Goal: Task Accomplishment & Management: Complete application form

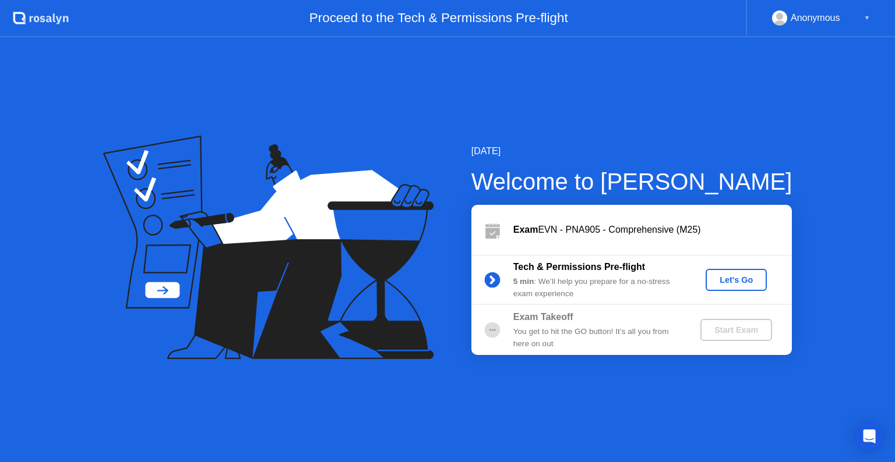
click at [737, 284] on div "Let's Go" at bounding box center [736, 279] width 52 height 9
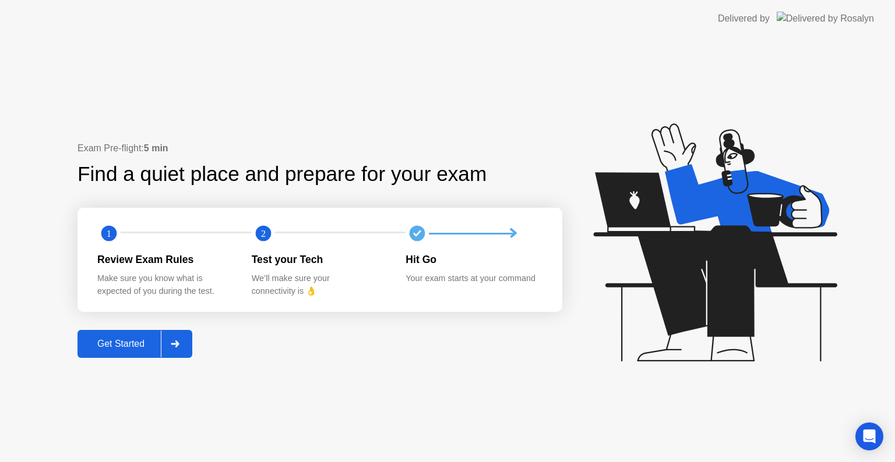
click at [130, 344] on div "Get Started" at bounding box center [121, 344] width 80 height 10
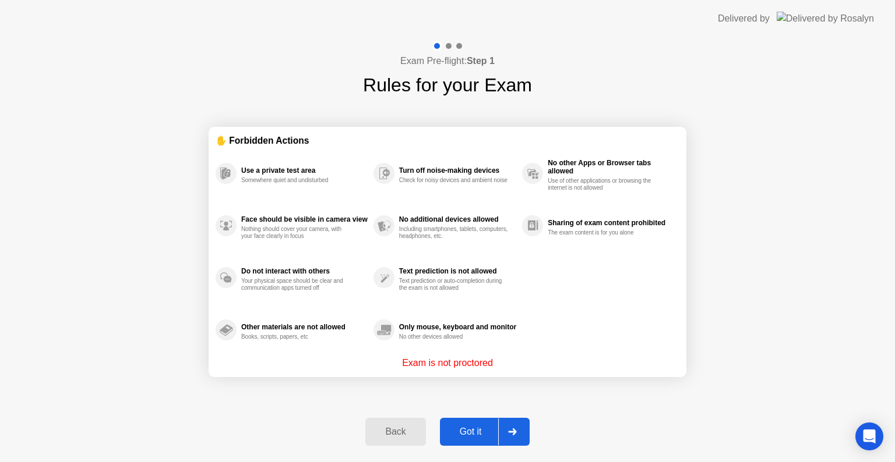
click at [481, 436] on div "Got it" at bounding box center [470, 432] width 55 height 10
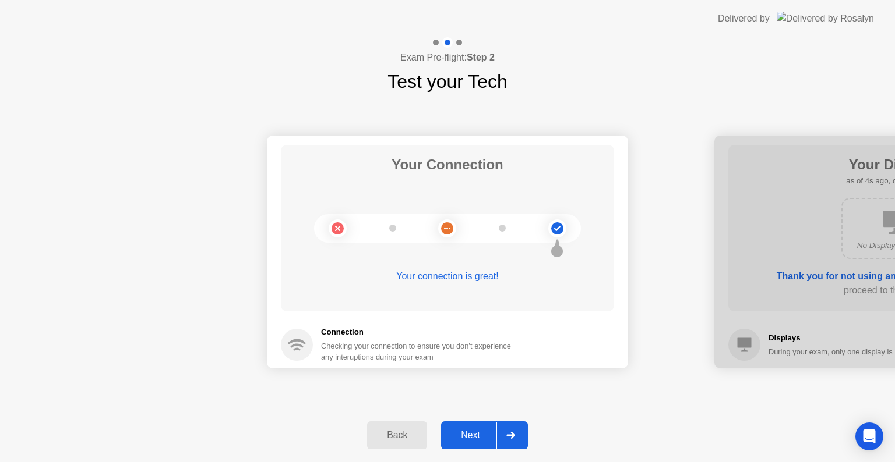
click at [481, 436] on div "Next" at bounding box center [470, 435] width 52 height 10
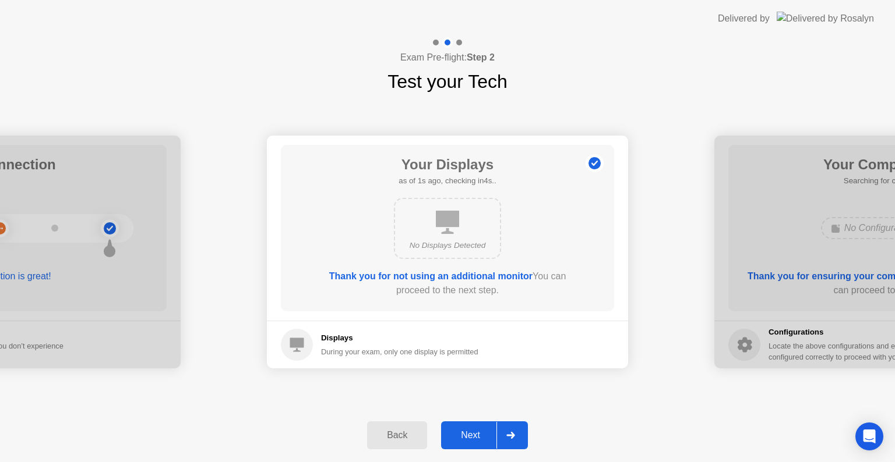
click at [481, 436] on div "Next" at bounding box center [470, 435] width 52 height 10
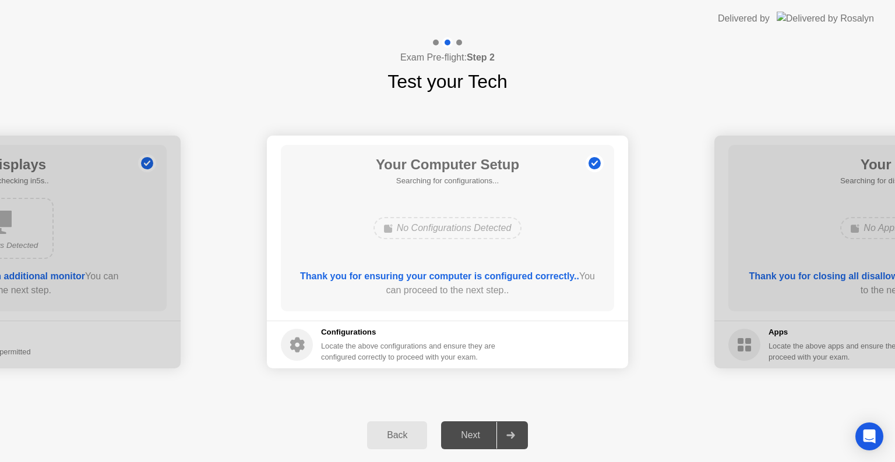
click at [481, 436] on div "Next" at bounding box center [470, 435] width 52 height 10
click at [475, 440] on div "Next" at bounding box center [470, 435] width 52 height 10
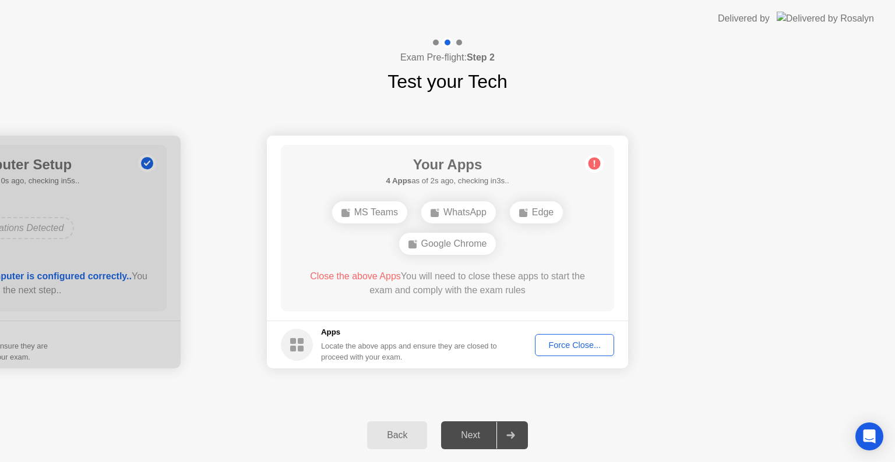
click at [564, 345] on div "Force Close..." at bounding box center [574, 345] width 71 height 9
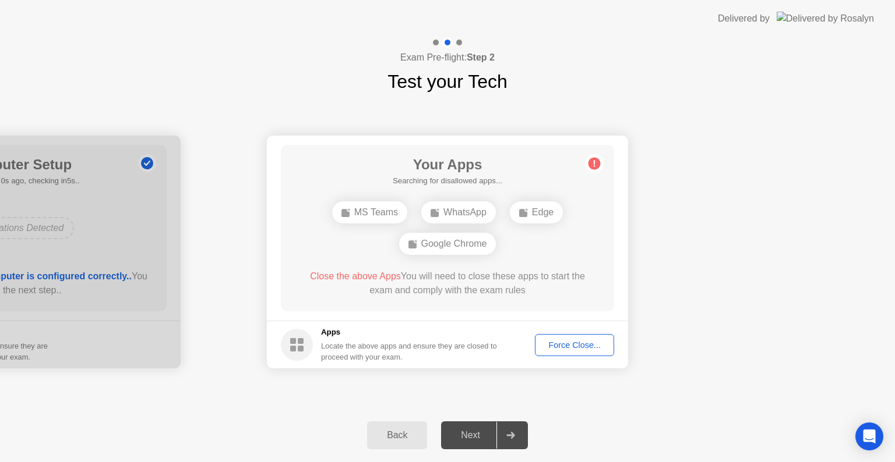
click at [561, 342] on div "Force Close..." at bounding box center [574, 345] width 71 height 9
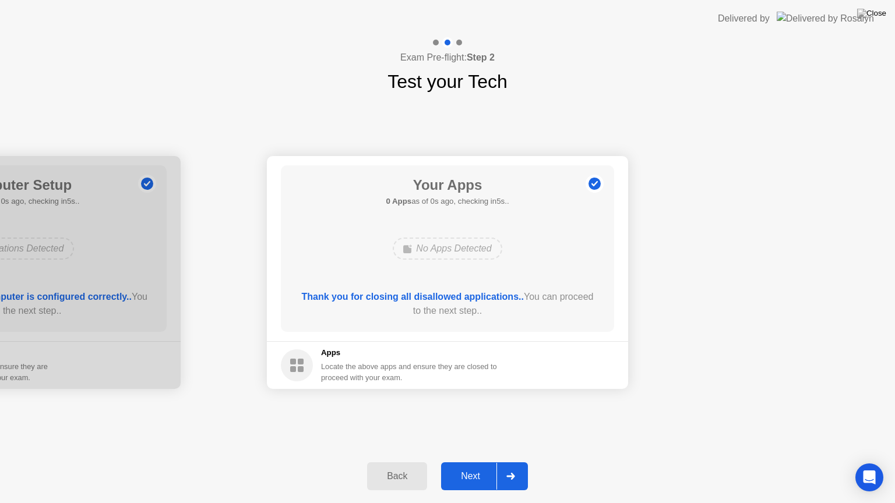
click at [566, 354] on footer "Apps Locate the above apps and ensure they are closed to proceed with your exam." at bounding box center [447, 365] width 361 height 48
click at [469, 462] on div "Next" at bounding box center [470, 476] width 52 height 10
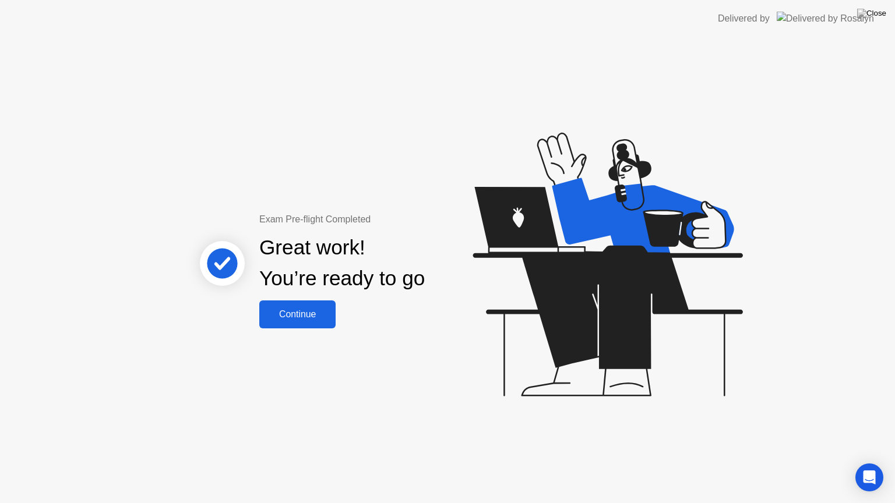
click at [282, 312] on div "Continue" at bounding box center [297, 314] width 69 height 10
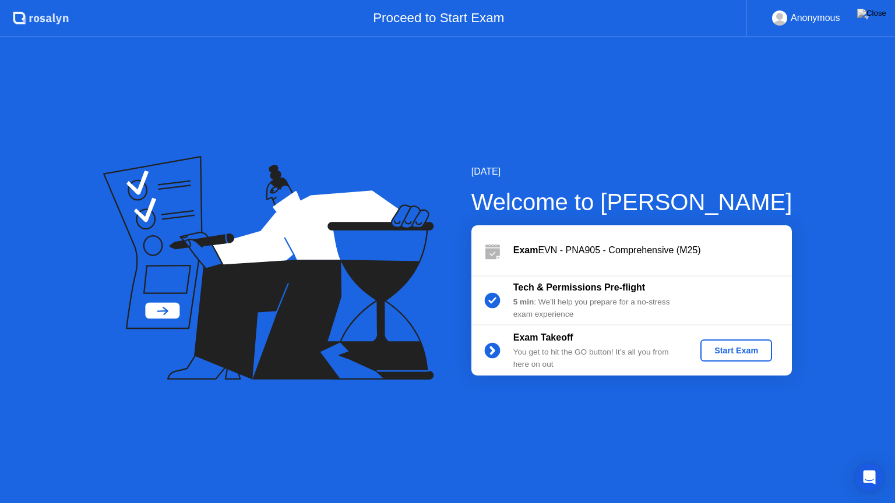
click at [755, 350] on div "Start Exam" at bounding box center [736, 350] width 62 height 9
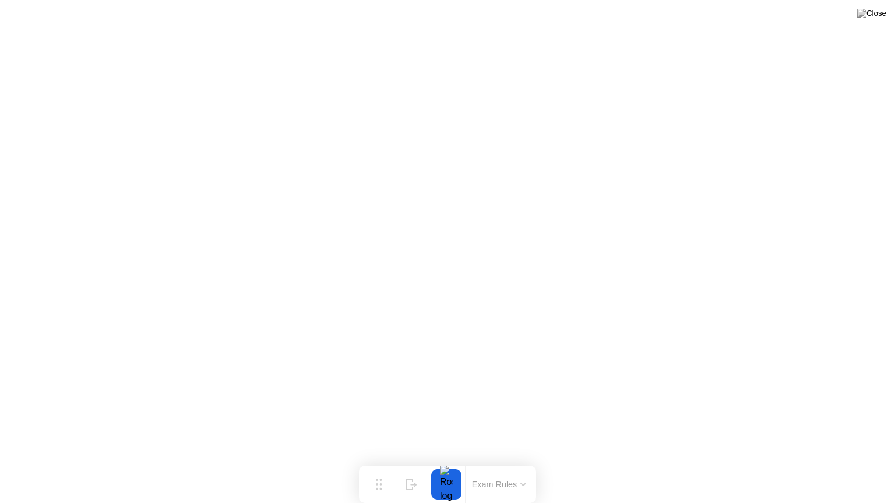
click at [874, 21] on button at bounding box center [871, 13] width 35 height 15
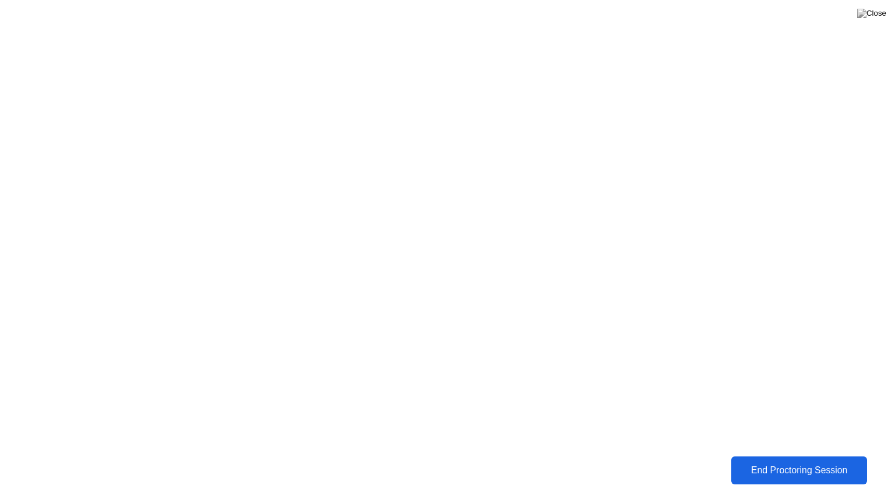
click at [796, 462] on div "End Proctoring Session" at bounding box center [798, 470] width 129 height 10
